Goal: Use online tool/utility: Use online tool/utility

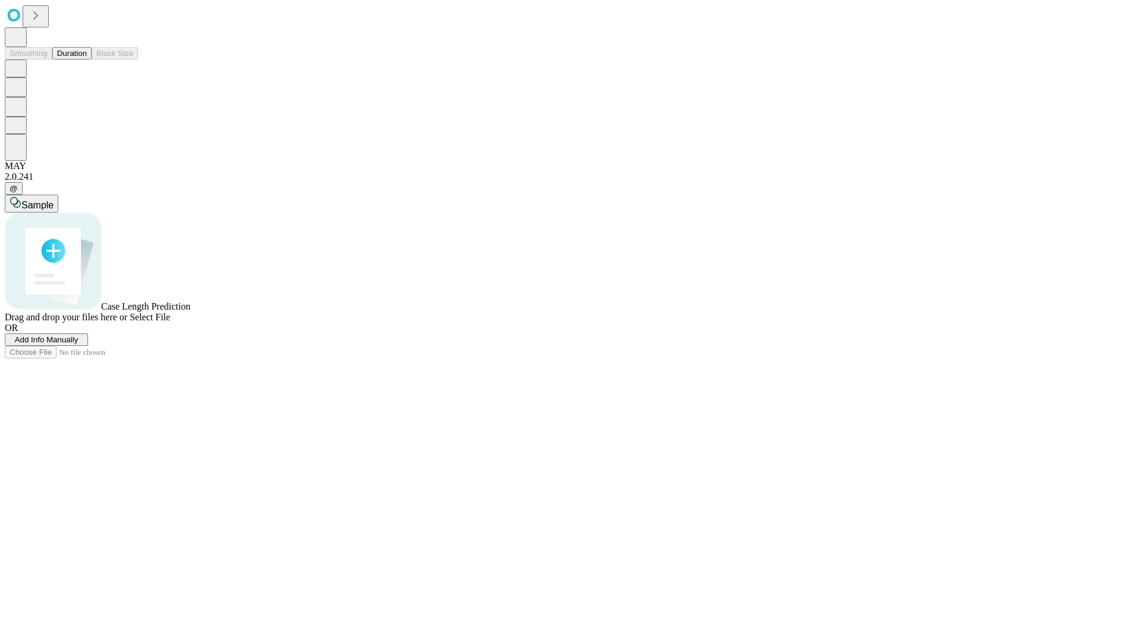
click at [87, 60] on button "Duration" at bounding box center [71, 53] width 39 height 12
click at [54, 200] on span "Sample" at bounding box center [37, 205] width 32 height 10
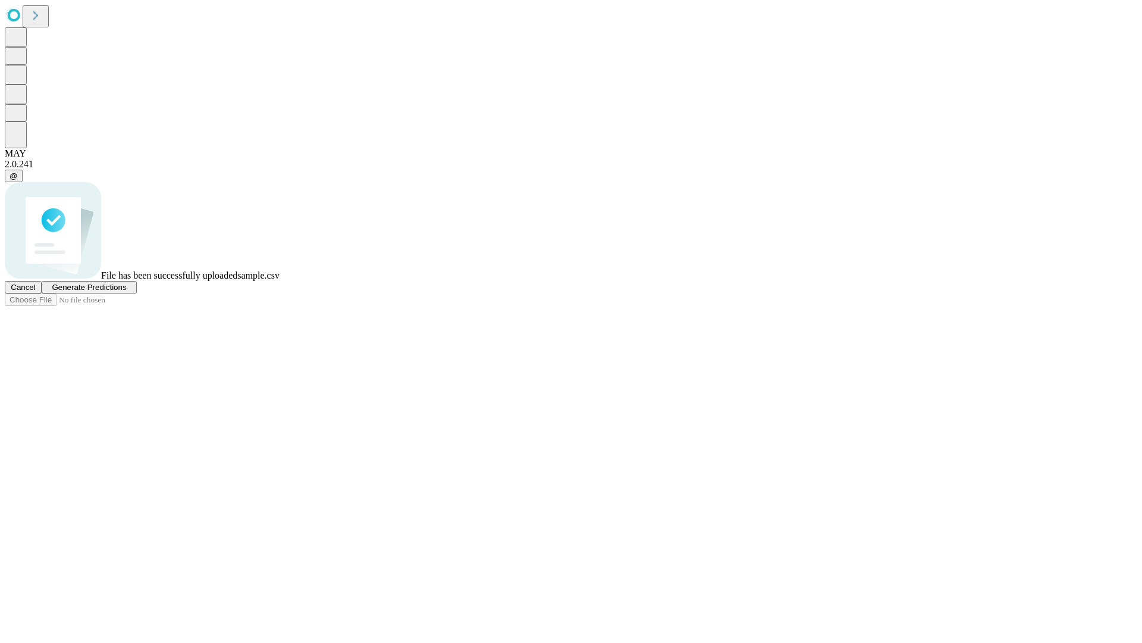
click at [126, 292] on span "Generate Predictions" at bounding box center [89, 287] width 74 height 9
